Goal: Information Seeking & Learning: Learn about a topic

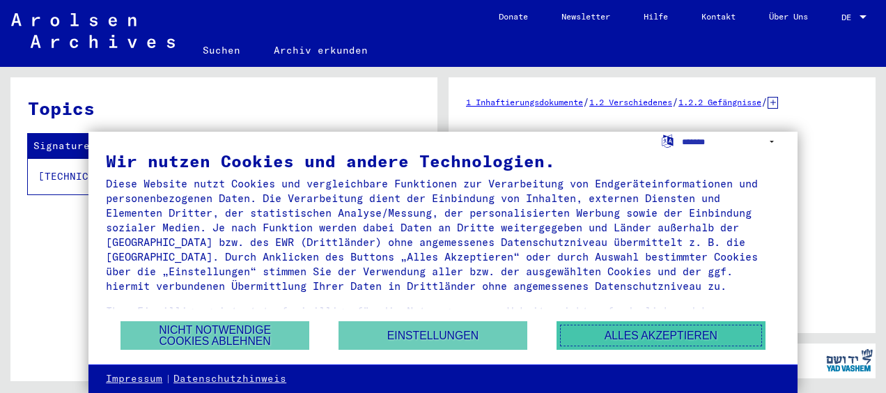
click at [611, 342] on button "Alles akzeptieren" at bounding box center [660, 335] width 209 height 29
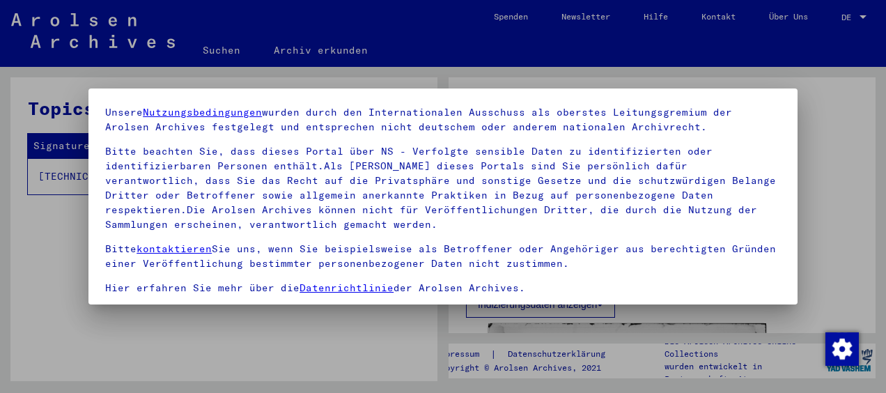
scroll to position [109, 0]
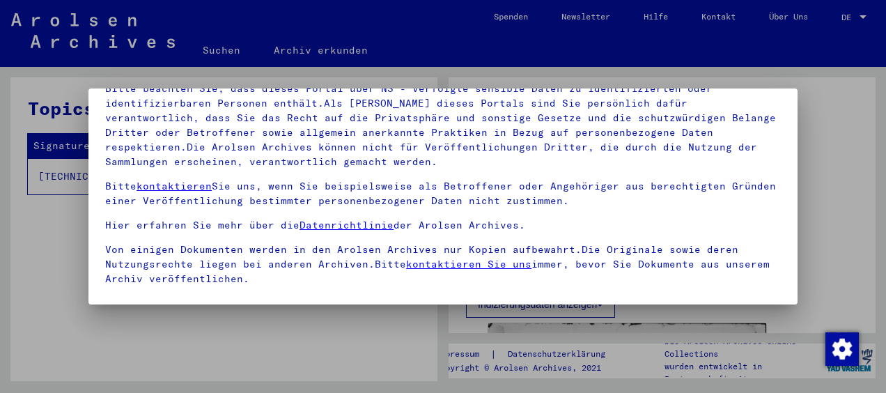
click at [829, 277] on div at bounding box center [443, 196] width 886 height 393
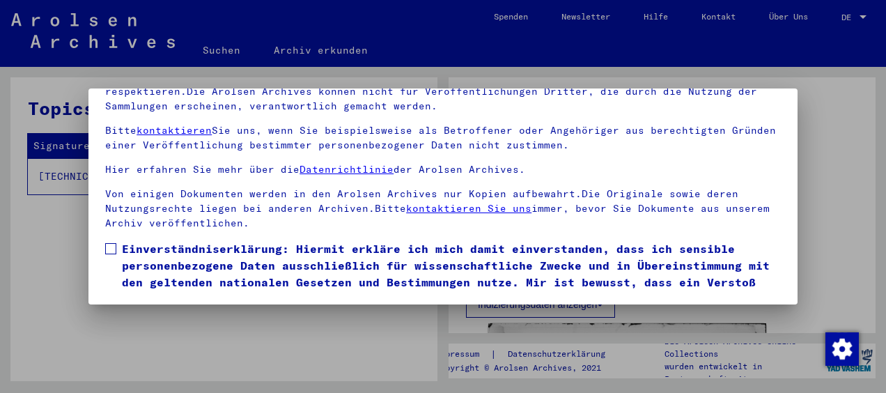
scroll to position [124, 0]
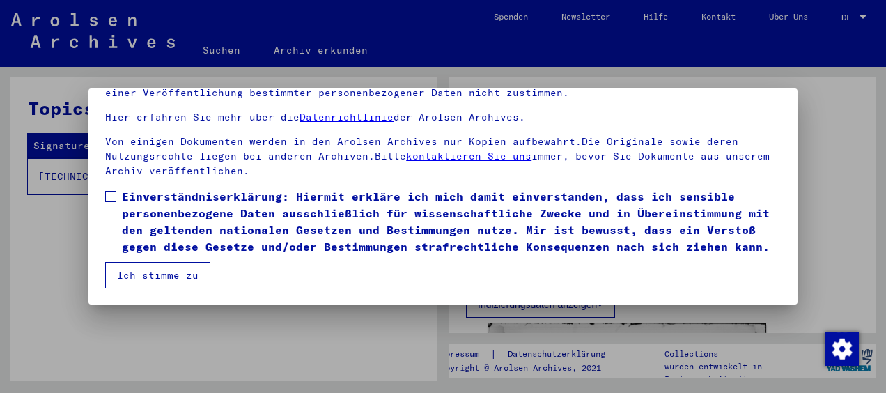
click at [107, 191] on span at bounding box center [110, 196] width 11 height 11
click at [149, 273] on button "Ich stimme zu" at bounding box center [157, 275] width 105 height 26
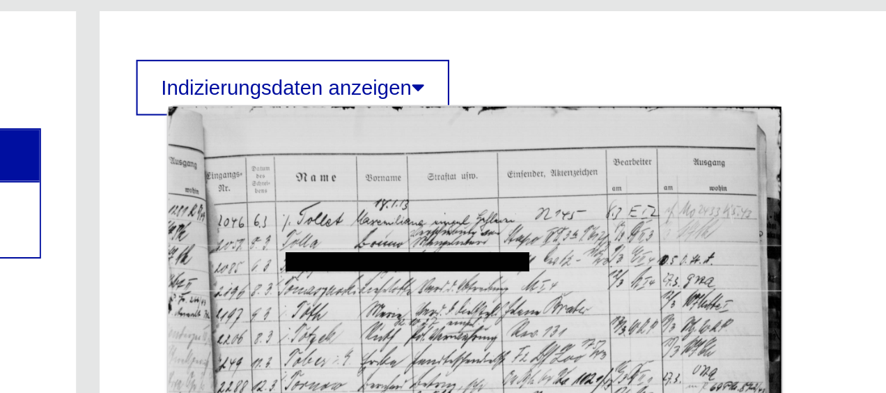
scroll to position [195, 0]
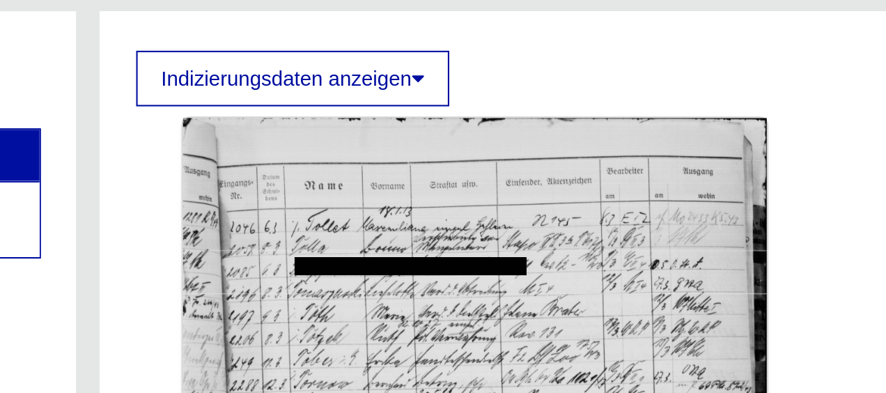
click at [579, 108] on button "Indizierungsdaten anzeigen" at bounding box center [540, 109] width 149 height 26
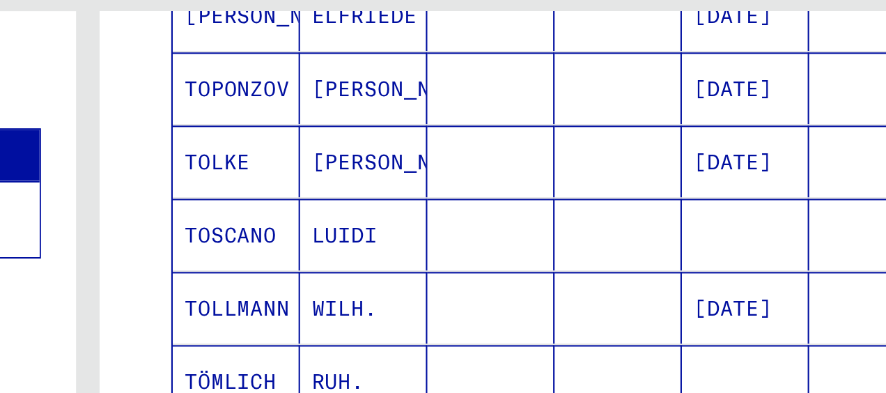
scroll to position [808, 0]
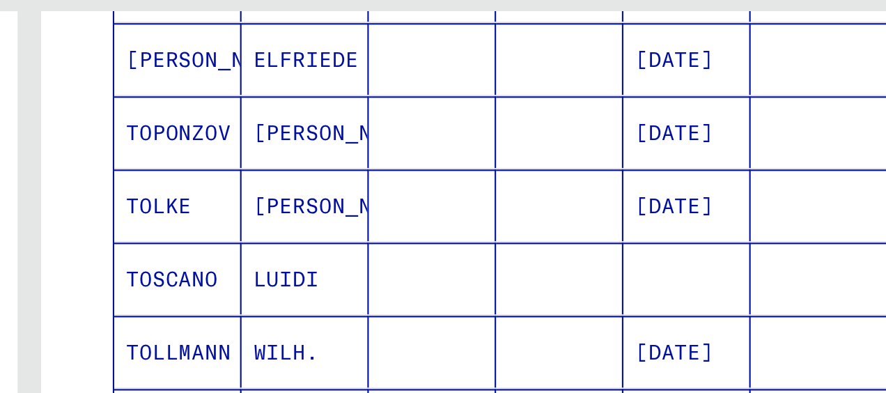
click at [734, 157] on mat-cell "[DATE]" at bounding box center [755, 169] width 61 height 34
drag, startPoint x: 737, startPoint y: 164, endPoint x: 777, endPoint y: 153, distance: 41.7
click at [777, 153] on mat-row "[PERSON_NAME] [DATE]" at bounding box center [672, 169] width 379 height 35
click at [769, 164] on mat-cell "[DATE]" at bounding box center [755, 169] width 61 height 34
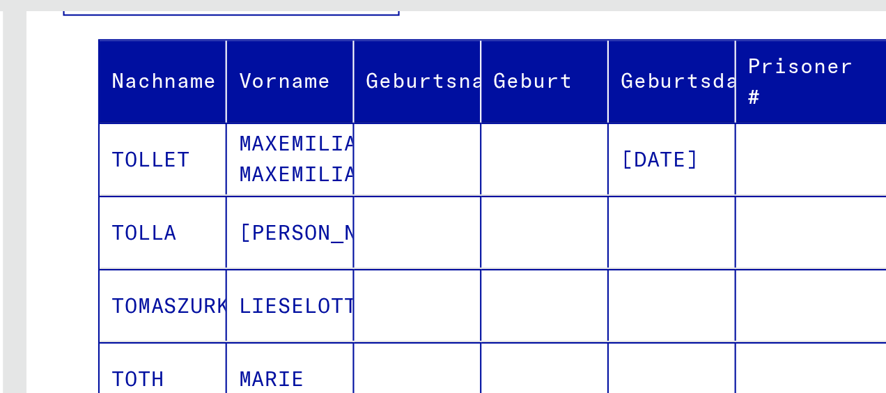
scroll to position [195, 0]
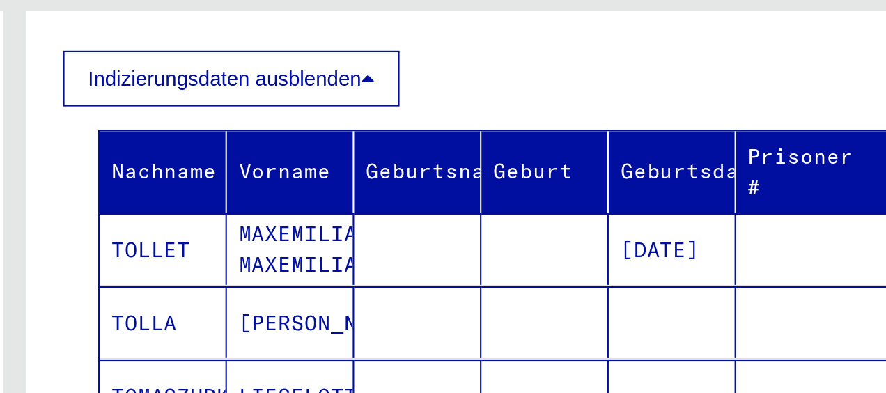
click at [552, 108] on button "Indizierungsdaten ausblenden" at bounding box center [546, 109] width 160 height 26
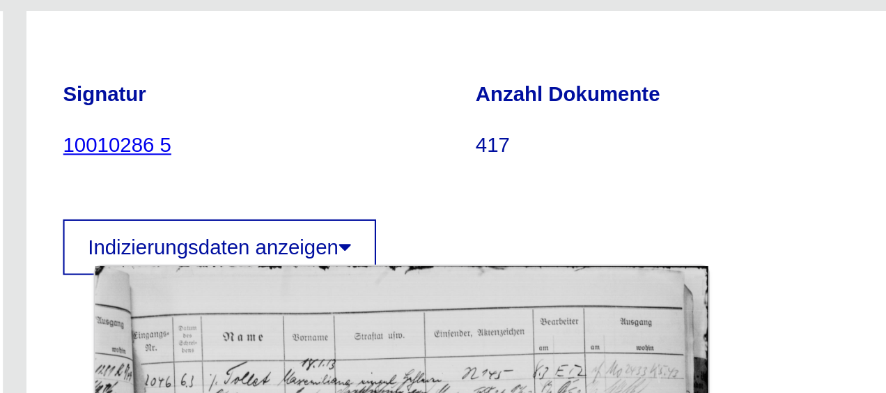
scroll to position [111, 0]
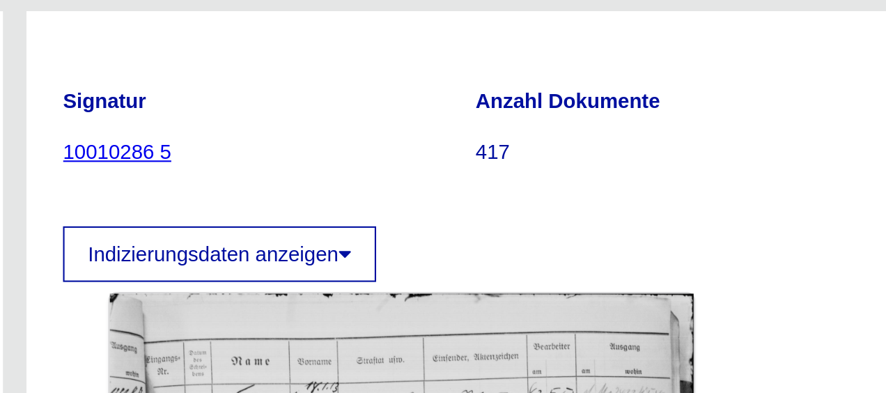
click at [489, 146] on link "10010286 5" at bounding box center [492, 144] width 52 height 11
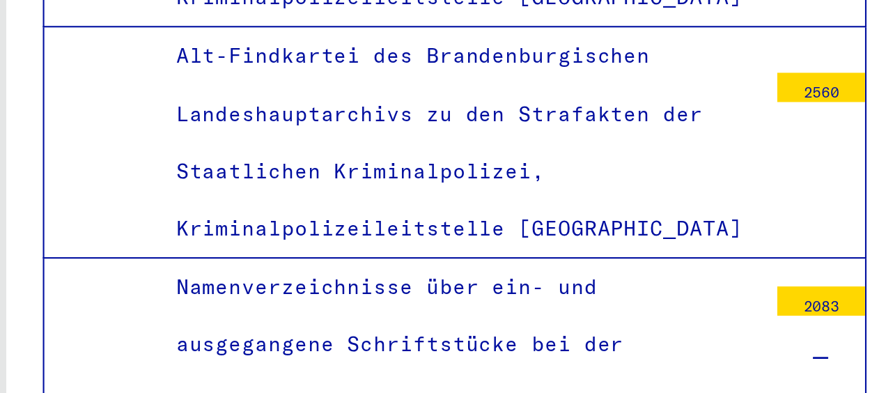
drag, startPoint x: 91, startPoint y: 299, endPoint x: 327, endPoint y: 297, distance: 236.0
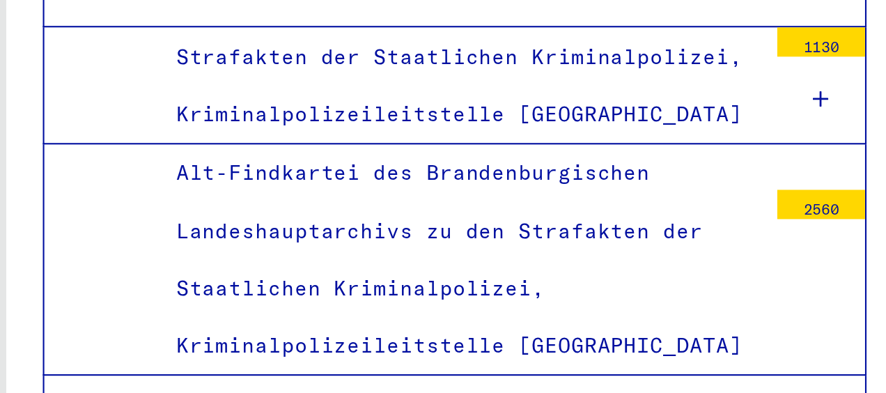
scroll to position [6679, 0]
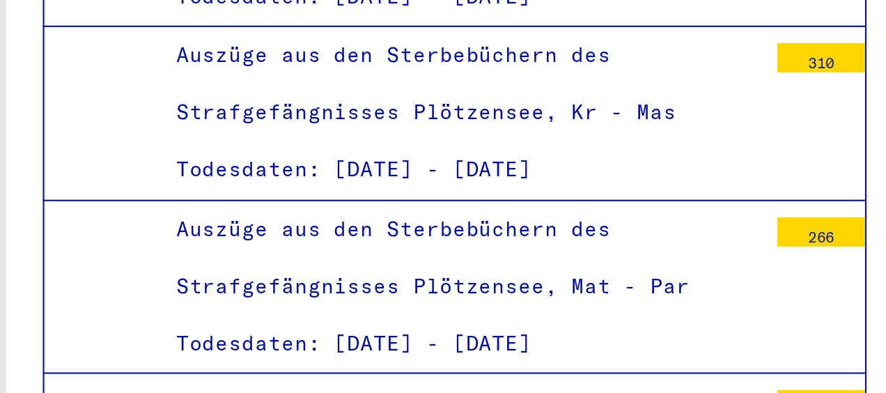
scroll to position [2234, 0]
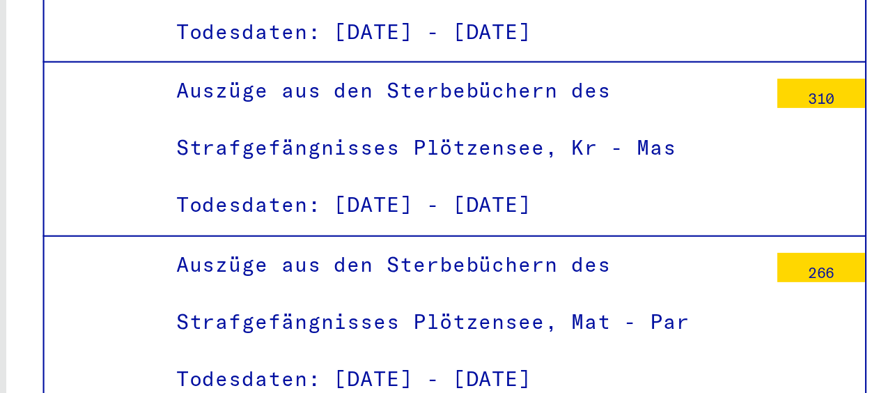
drag, startPoint x: 425, startPoint y: 271, endPoint x: 425, endPoint y: 262, distance: 9.1
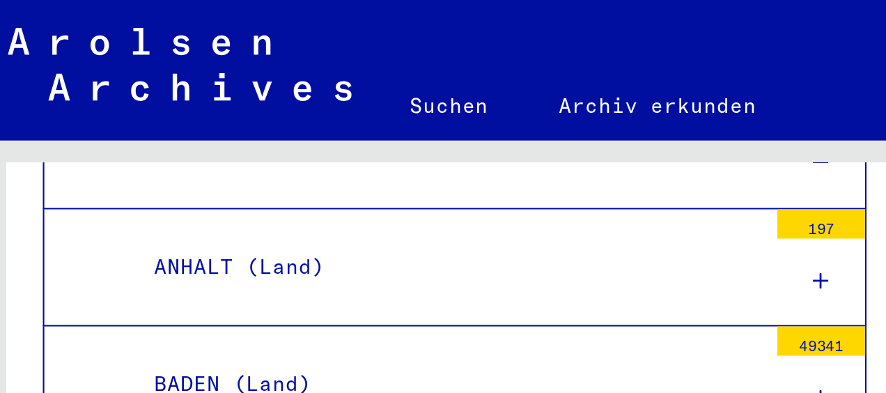
scroll to position [473, 0]
